Goal: Task Accomplishment & Management: Manage account settings

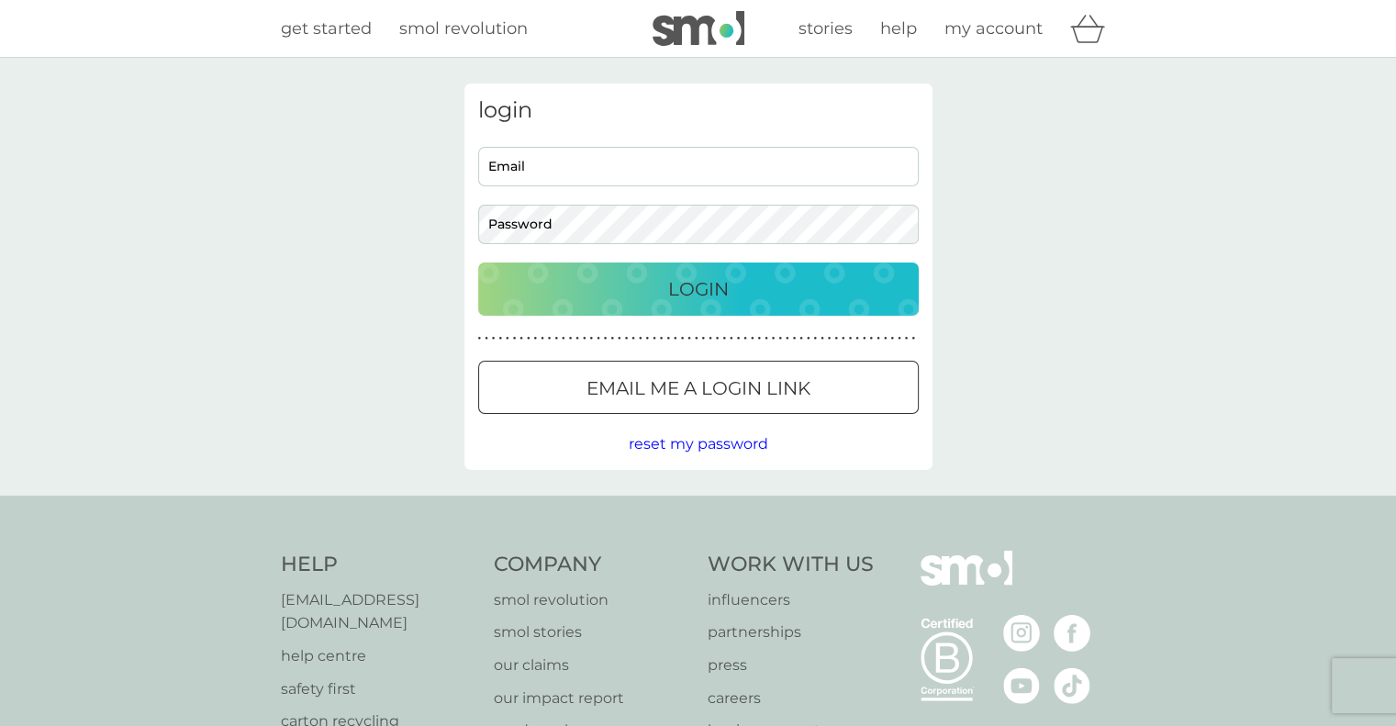
click at [603, 174] on input "Email" at bounding box center [698, 166] width 441 height 39
type input "[EMAIL_ADDRESS][DOMAIN_NAME]"
click at [1069, 348] on div "login [EMAIL_ADDRESS][DOMAIN_NAME] Email Password Login ● ● ● ● ● ● ● ● ● ● ● ●…" at bounding box center [698, 277] width 1396 height 438
click at [478, 263] on button "Login" at bounding box center [698, 289] width 441 height 53
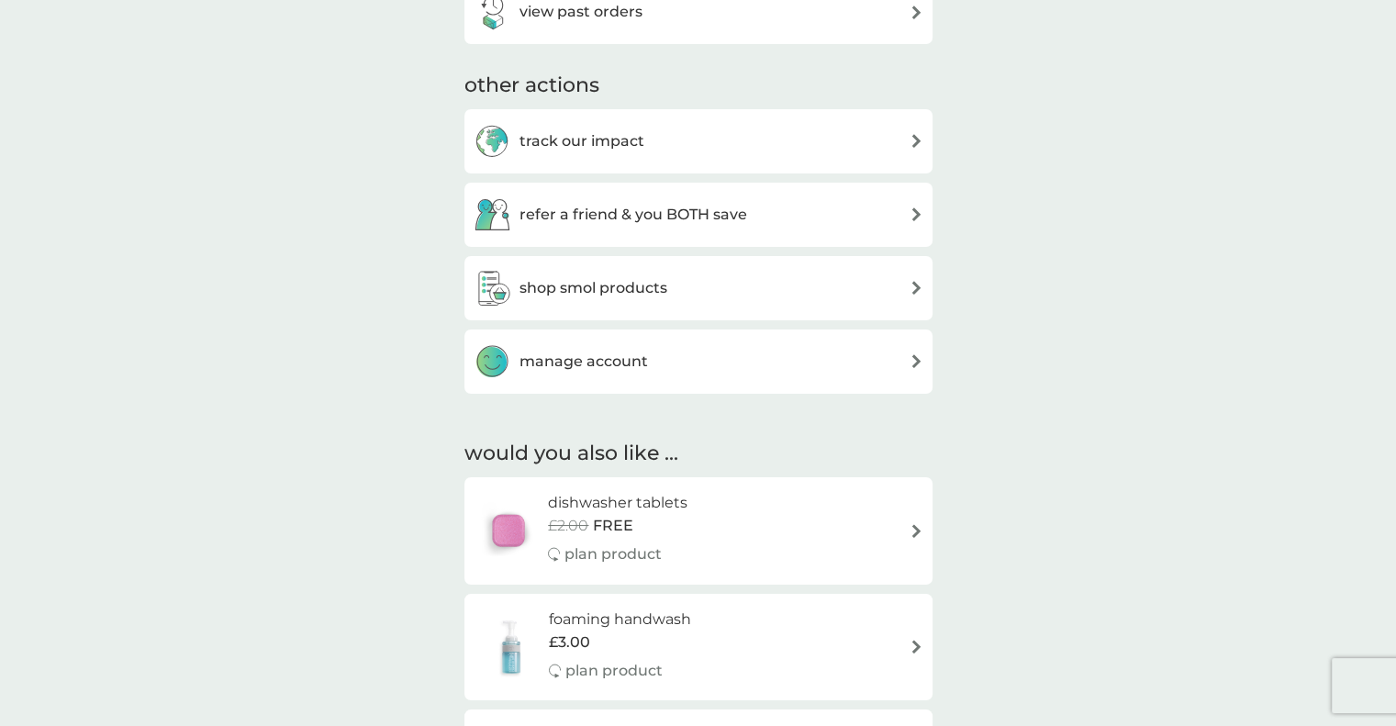
scroll to position [643, 0]
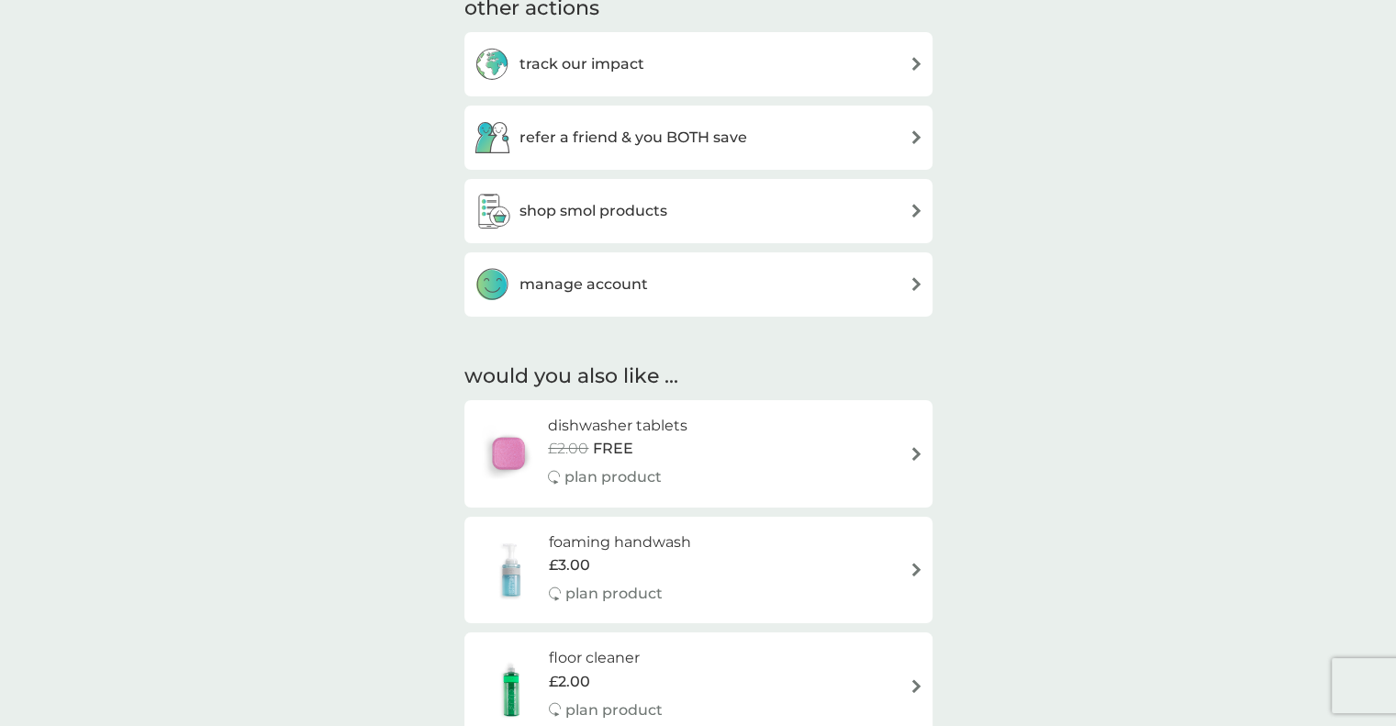
click at [722, 292] on div "manage account" at bounding box center [699, 284] width 450 height 37
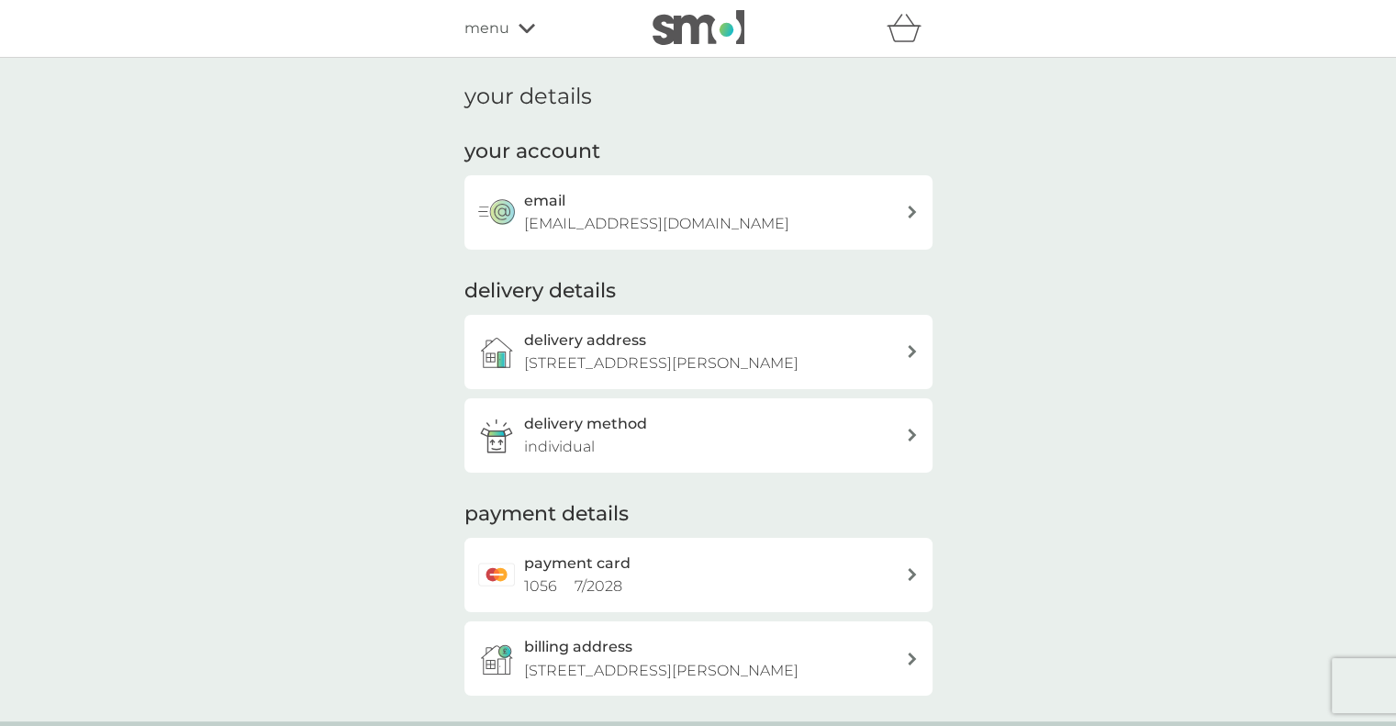
click at [853, 359] on div "delivery address [STREET_ADDRESS][PERSON_NAME]" at bounding box center [715, 352] width 382 height 47
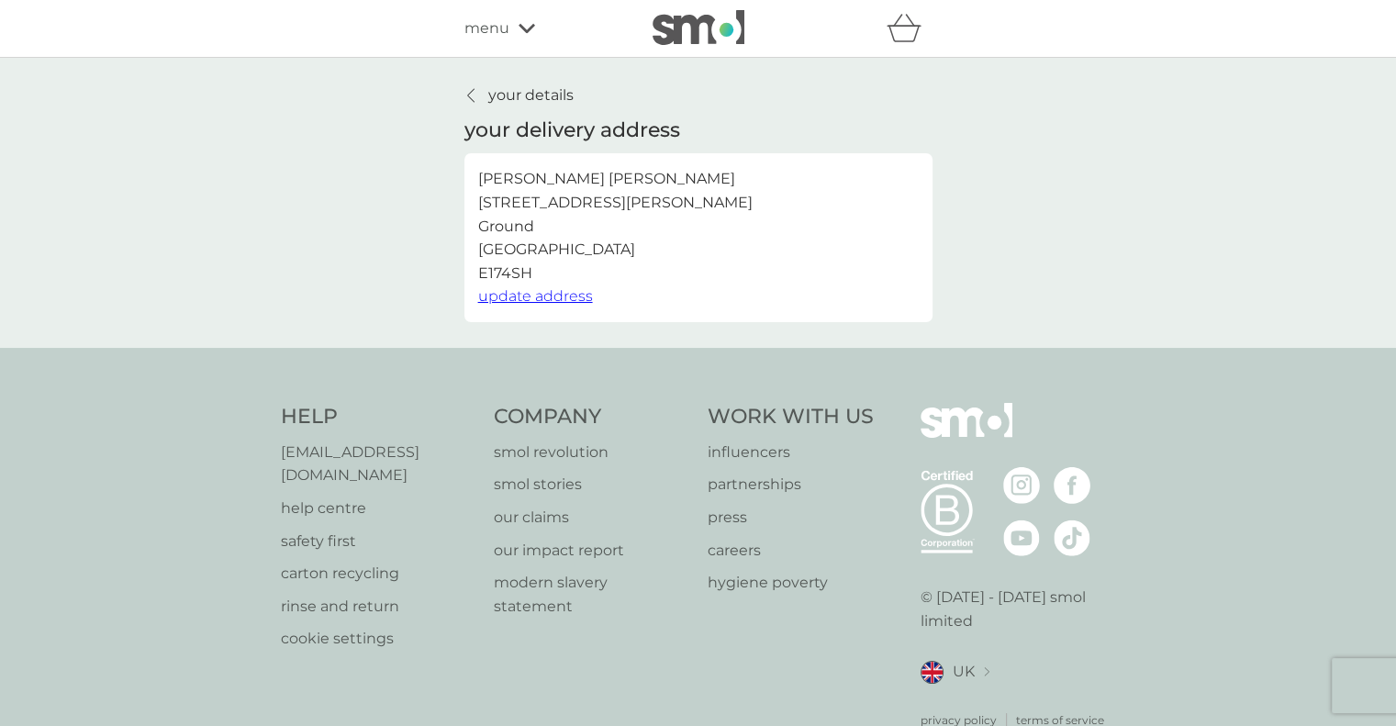
click at [569, 294] on span "update address" at bounding box center [535, 295] width 115 height 17
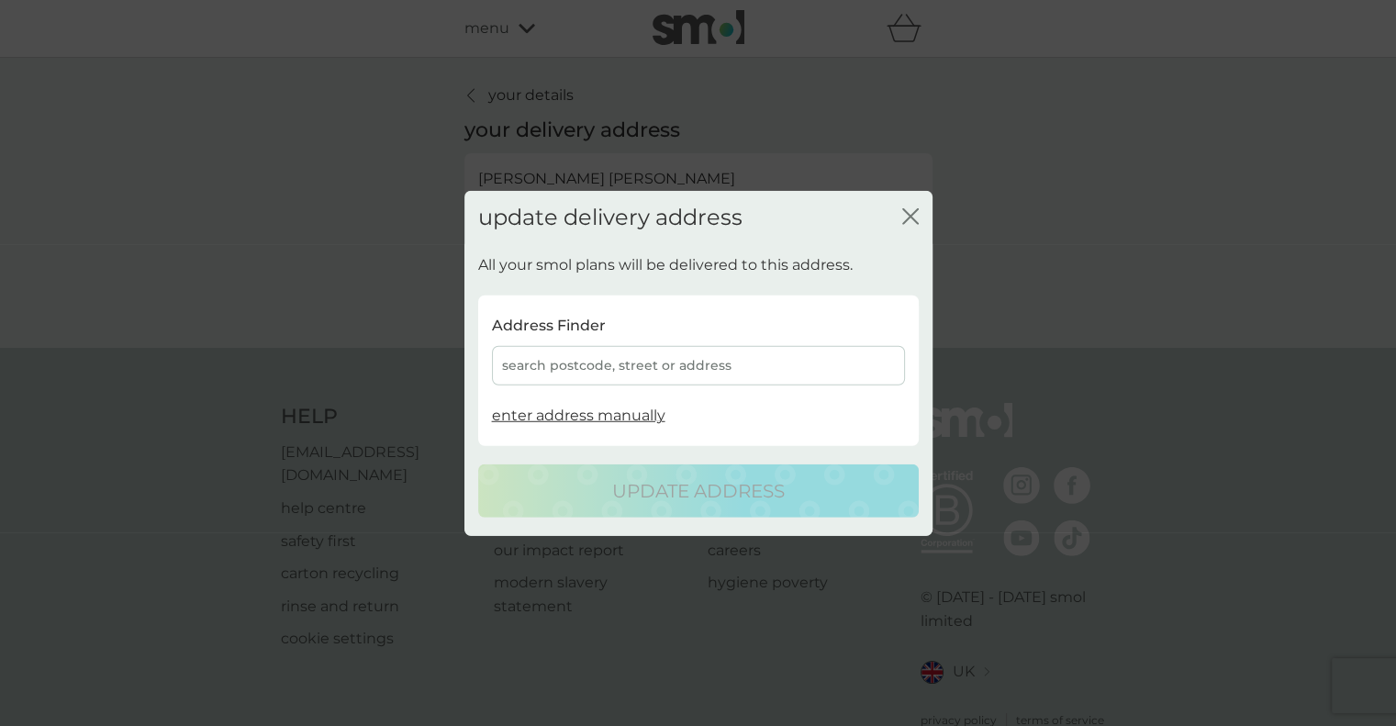
click at [593, 377] on div "search postcode, street or address" at bounding box center [698, 365] width 413 height 39
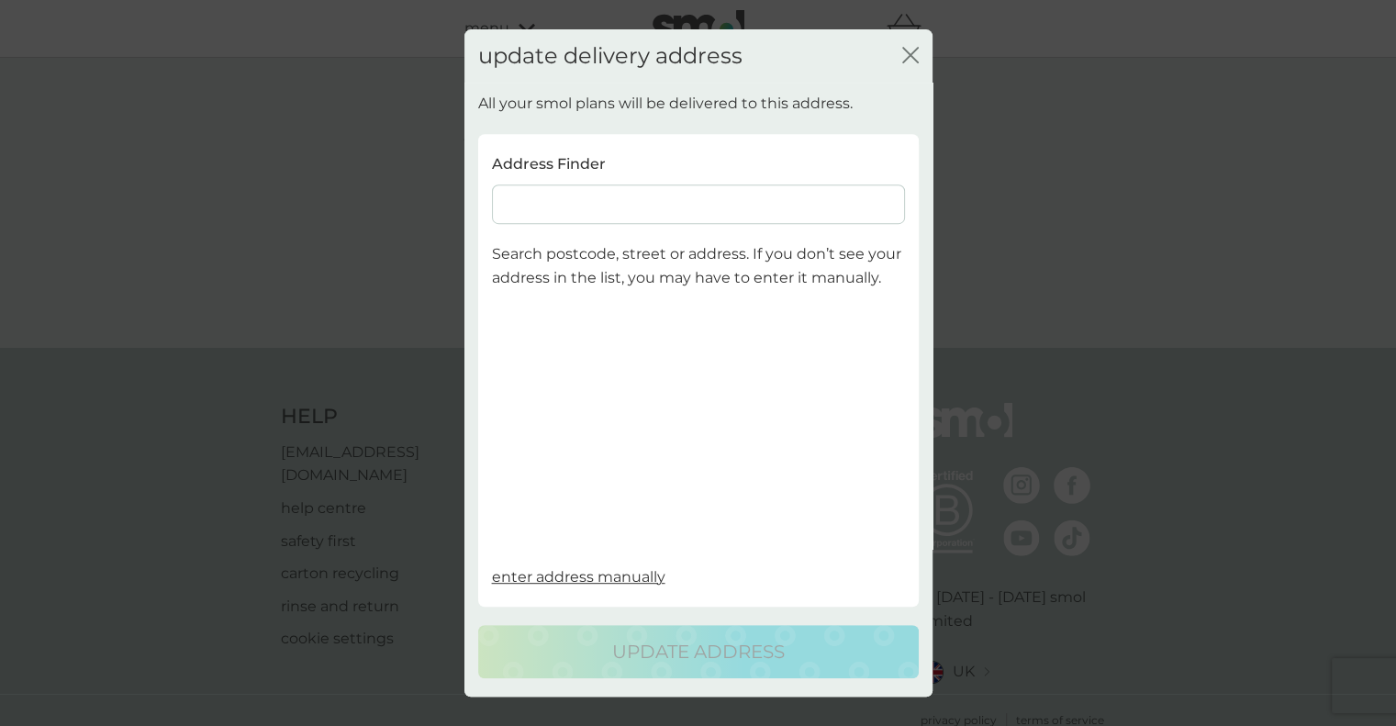
click at [572, 207] on input at bounding box center [698, 204] width 413 height 39
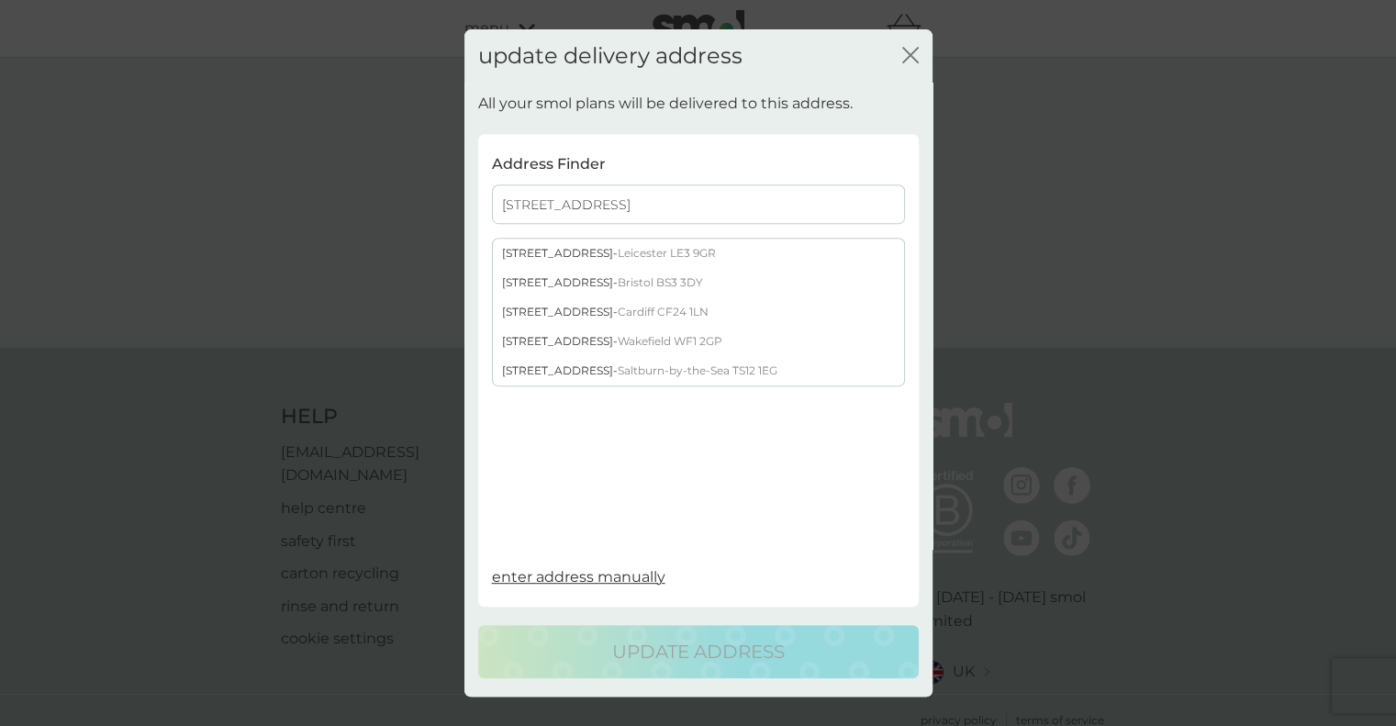
type input "[STREET_ADDRESS]"
click at [641, 283] on span "Bristol BS3 3DY" at bounding box center [660, 283] width 85 height 14
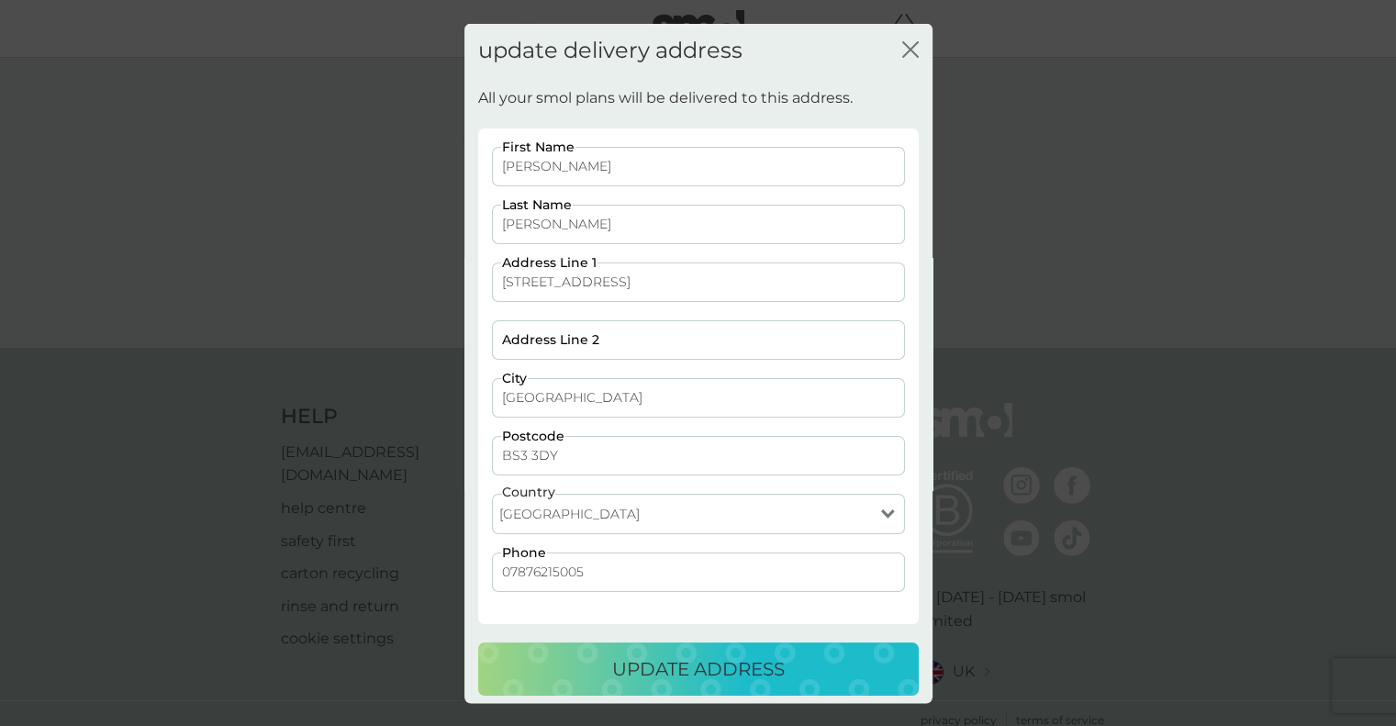
scroll to position [8, 0]
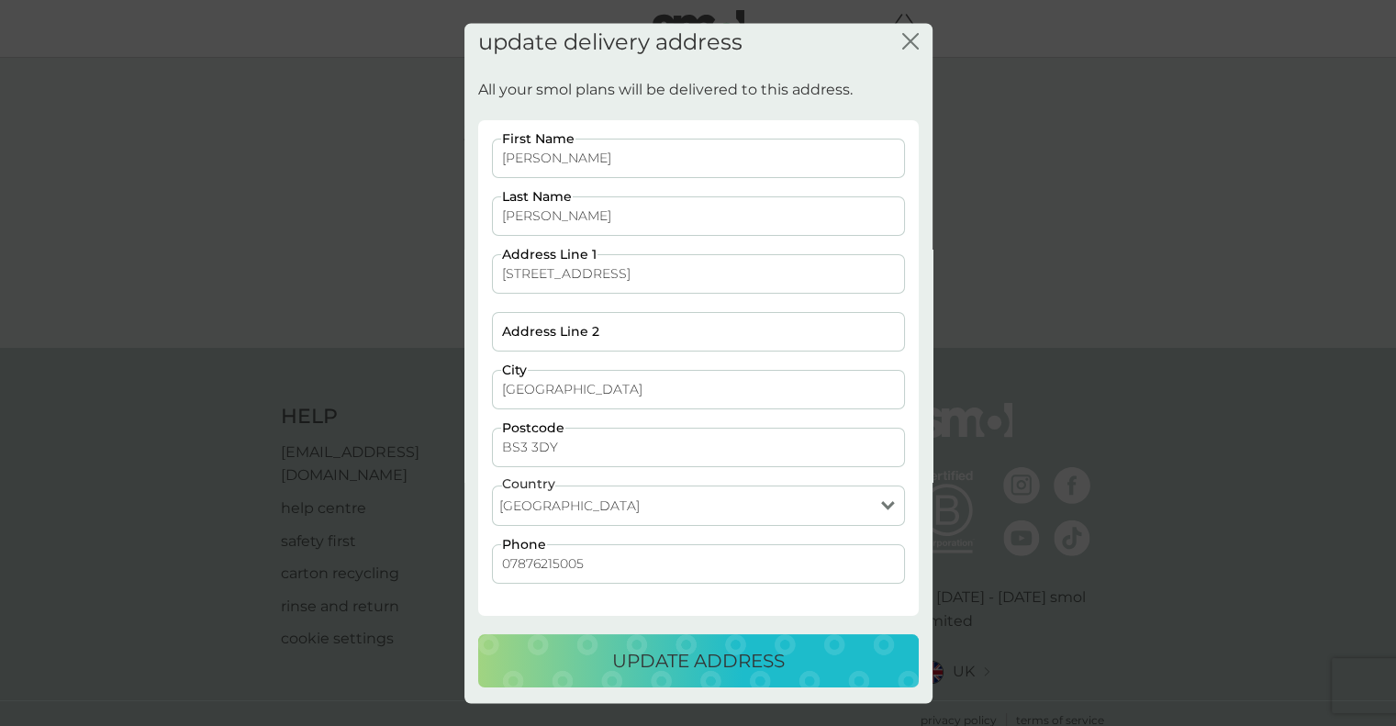
click at [720, 666] on p "update address" at bounding box center [698, 659] width 173 height 29
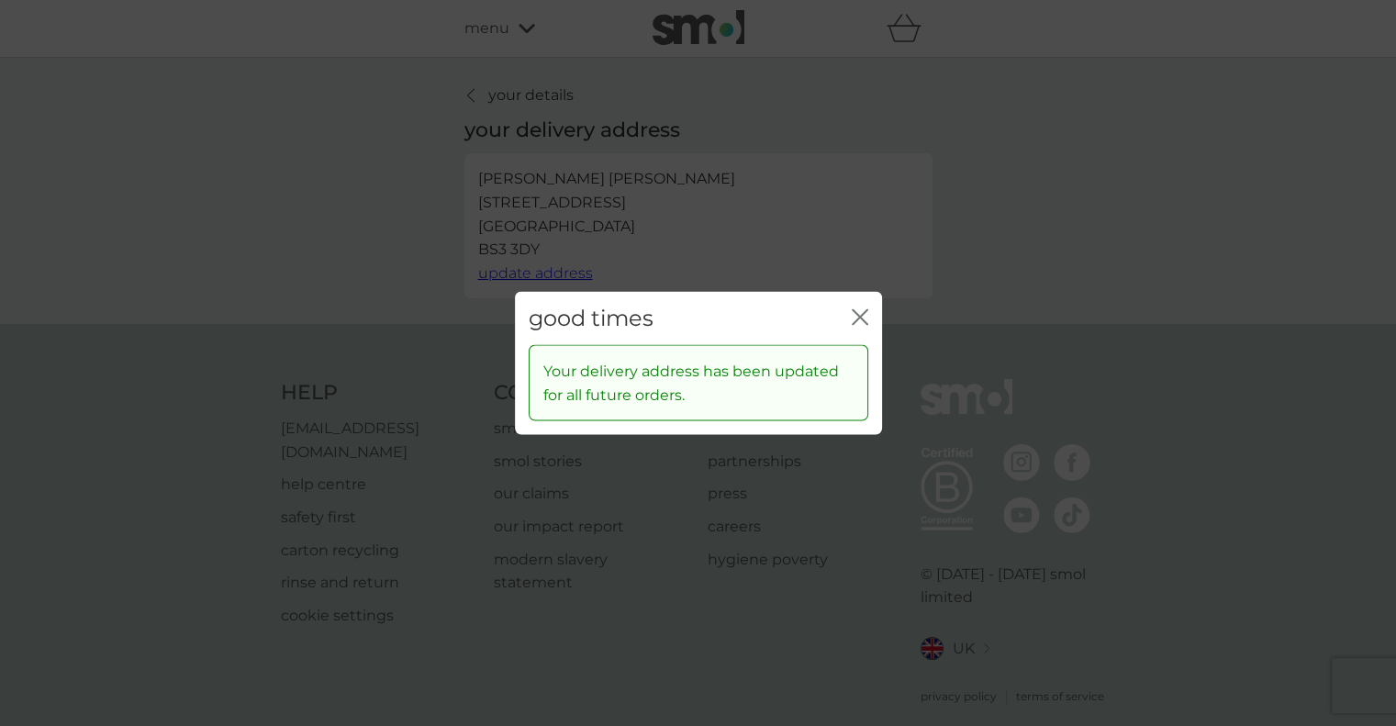
click at [866, 312] on icon "close" at bounding box center [860, 316] width 17 height 17
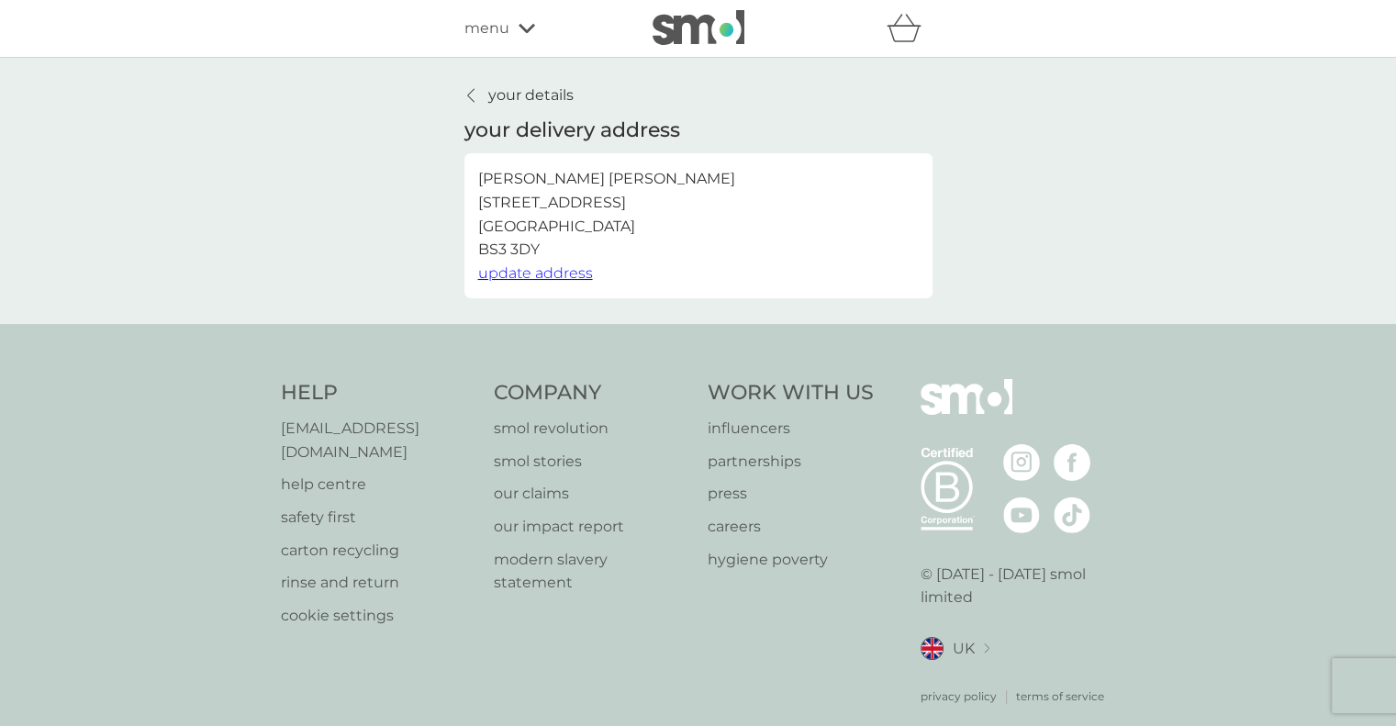
click at [499, 100] on p "your details" at bounding box center [530, 96] width 85 height 24
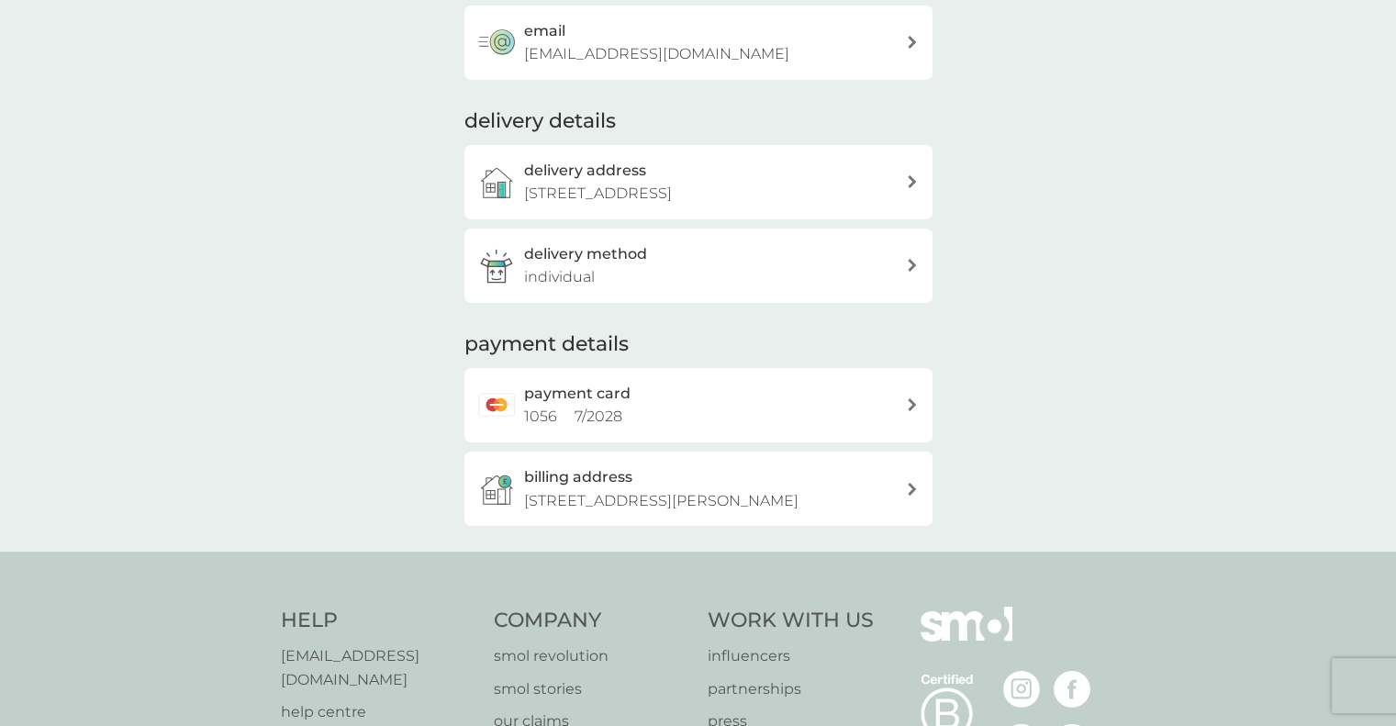
scroll to position [275, 0]
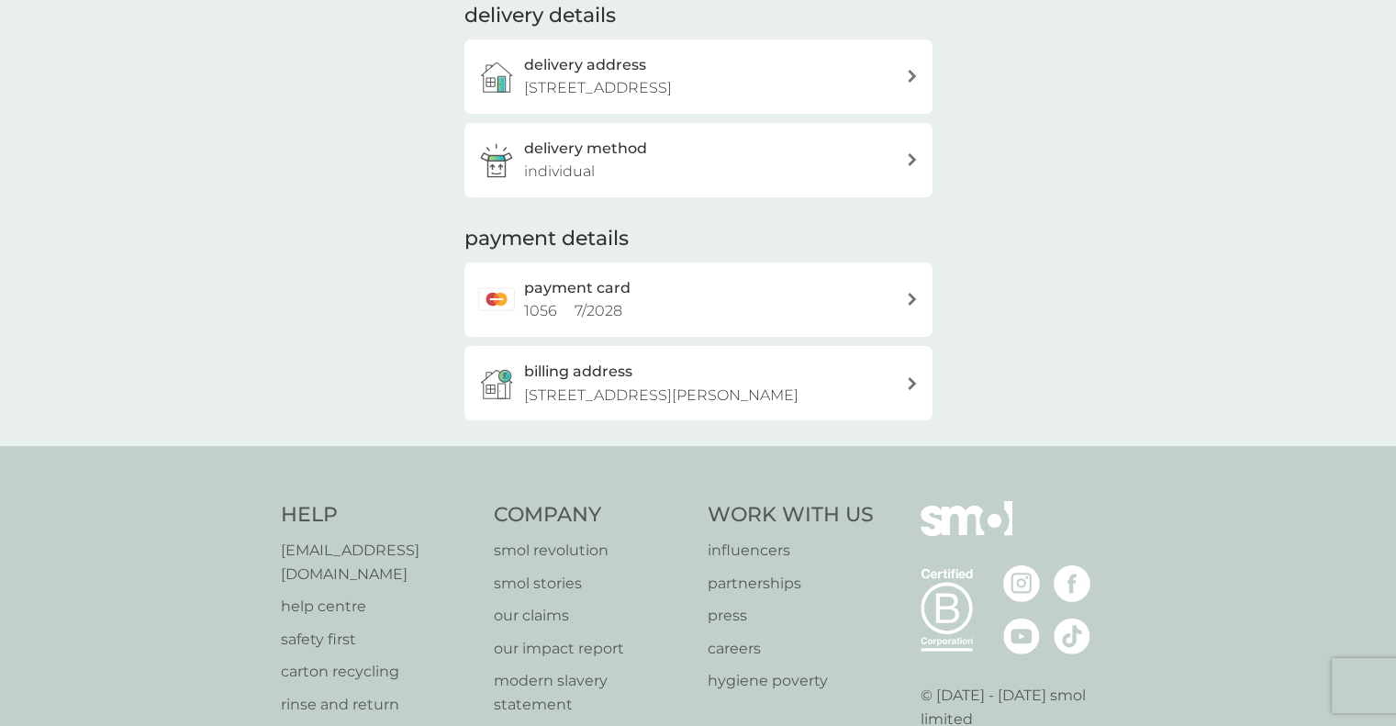
click at [900, 385] on div "billing address [STREET_ADDRESS][PERSON_NAME]" at bounding box center [715, 383] width 382 height 47
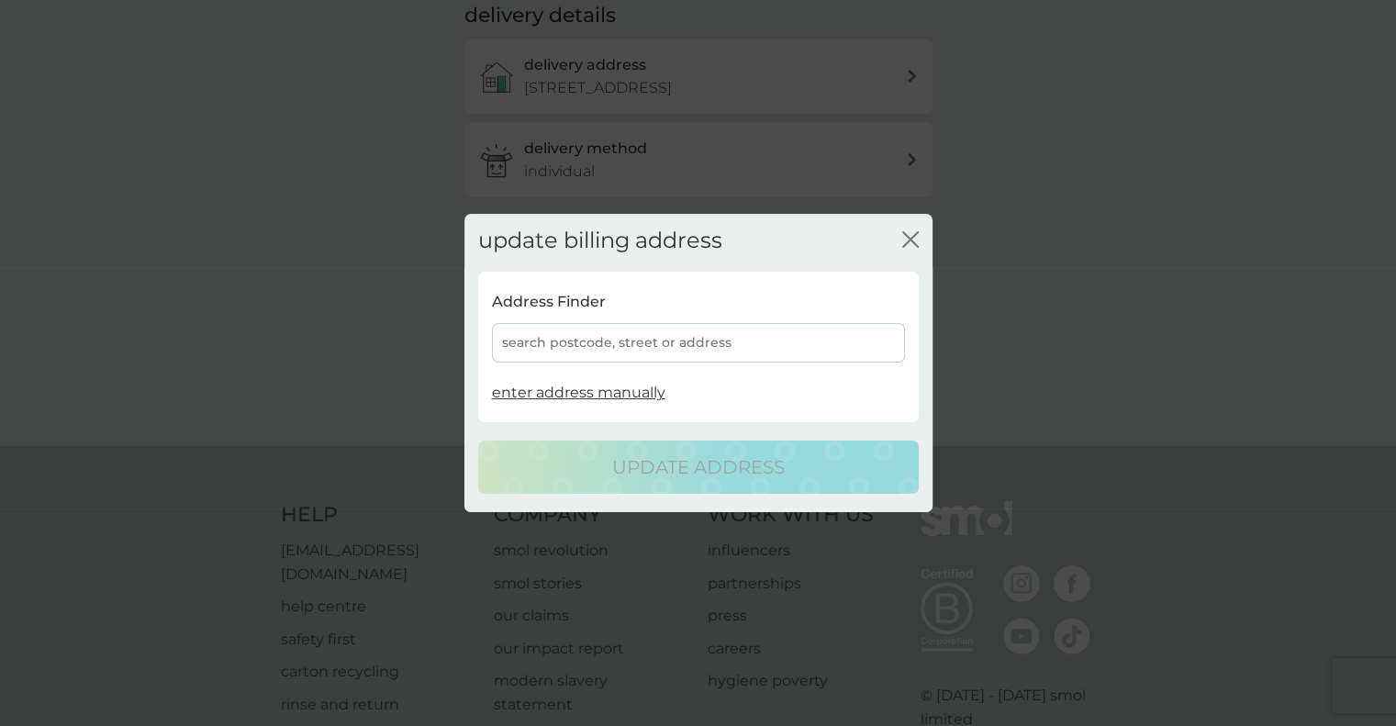
click at [644, 339] on div "search postcode, street or address" at bounding box center [698, 342] width 413 height 39
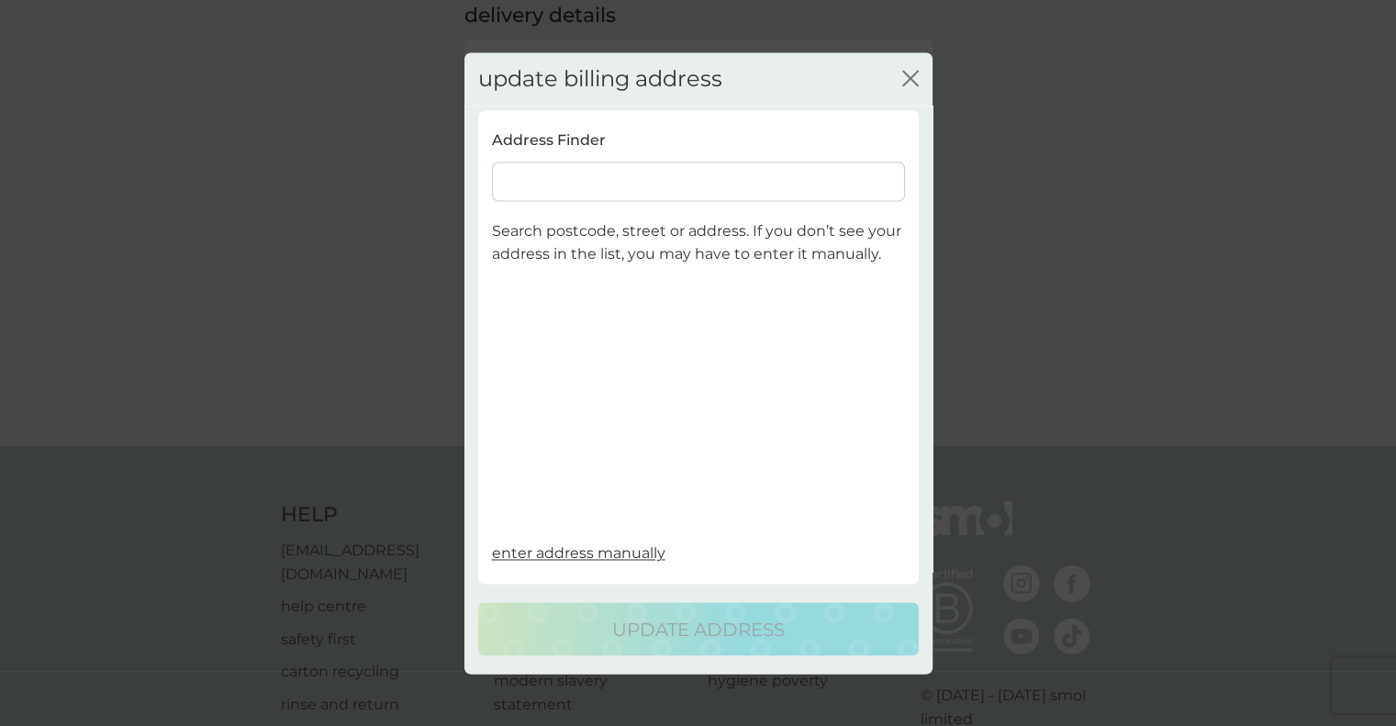
click at [734, 189] on input at bounding box center [698, 181] width 413 height 39
click at [910, 74] on icon "close" at bounding box center [910, 78] width 17 height 17
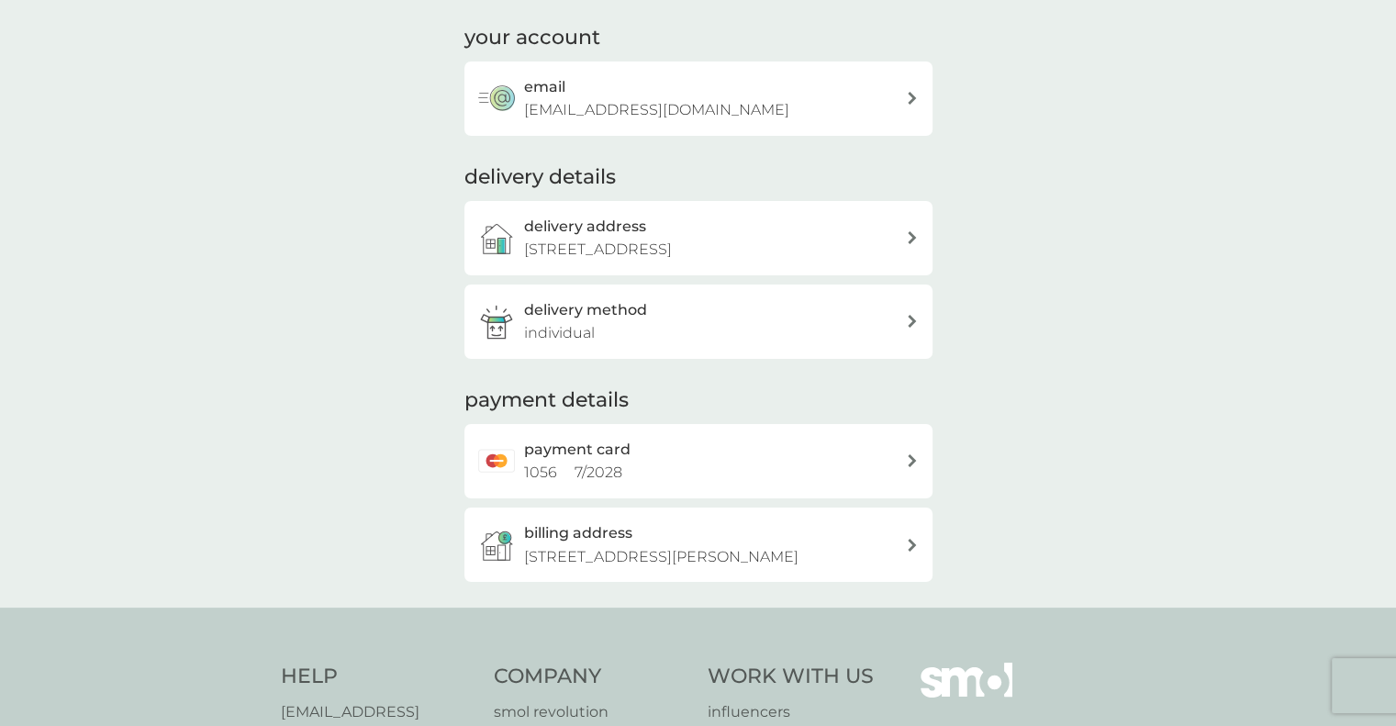
scroll to position [0, 0]
